Goal: Navigation & Orientation: Find specific page/section

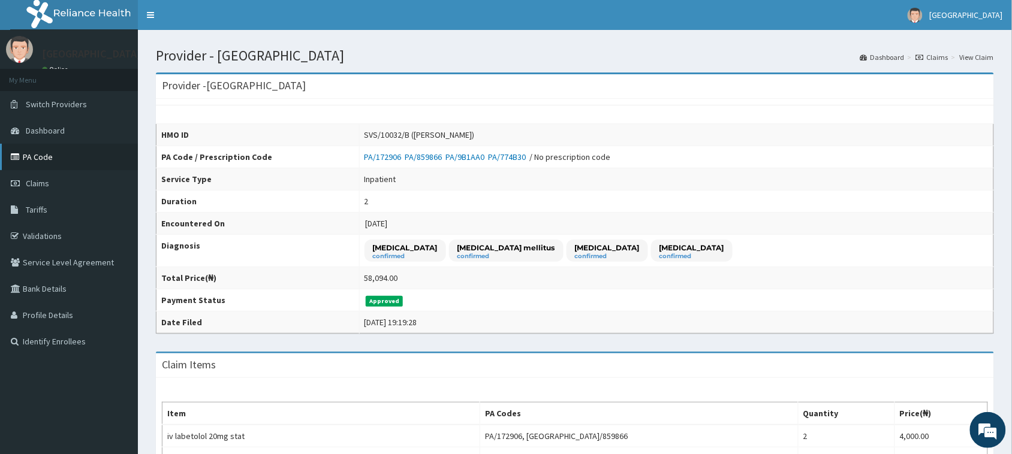
click at [40, 160] on link "PA Code" at bounding box center [69, 157] width 138 height 26
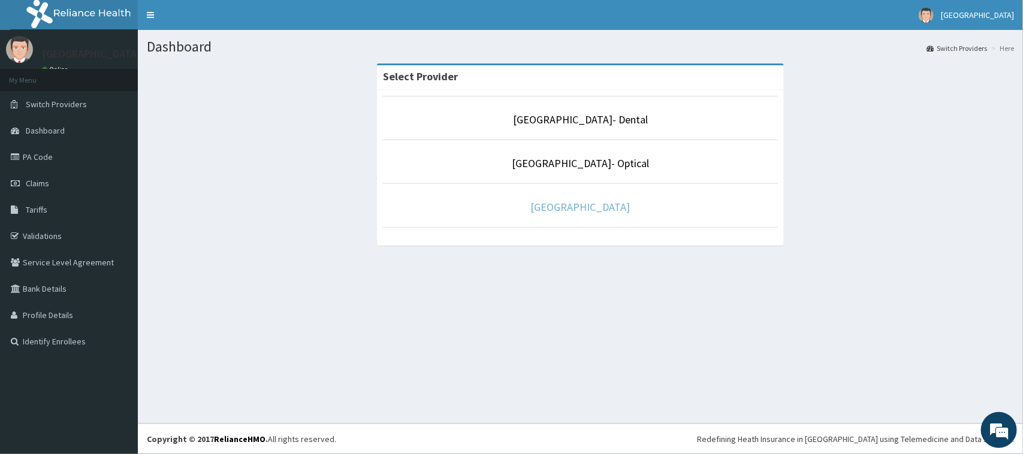
click at [583, 209] on link "[GEOGRAPHIC_DATA]" at bounding box center [580, 207] width 99 height 14
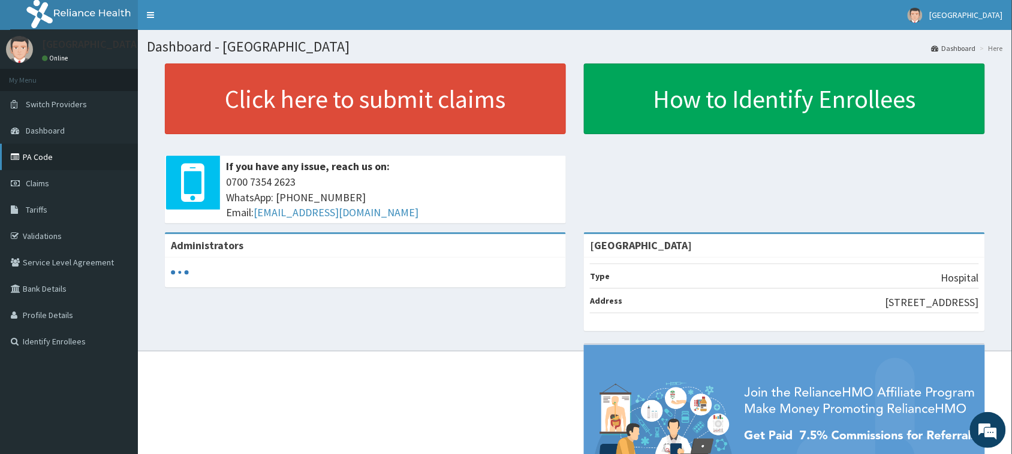
click at [51, 163] on link "PA Code" at bounding box center [69, 157] width 138 height 26
